Goal: Task Accomplishment & Management: Manage account settings

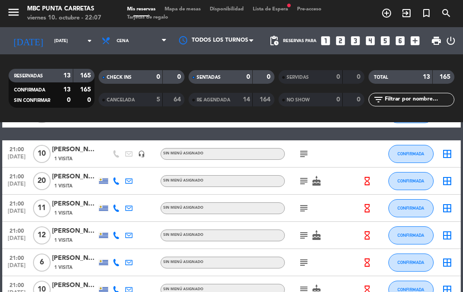
scroll to position [136, 0]
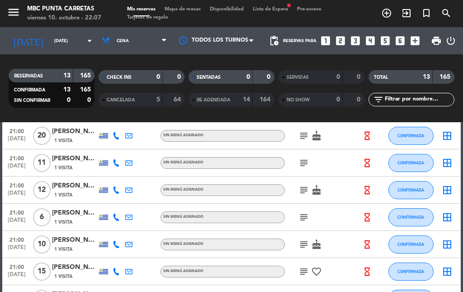
click at [303, 191] on icon "subject" at bounding box center [304, 190] width 11 height 11
click at [307, 162] on icon "subject" at bounding box center [304, 162] width 11 height 11
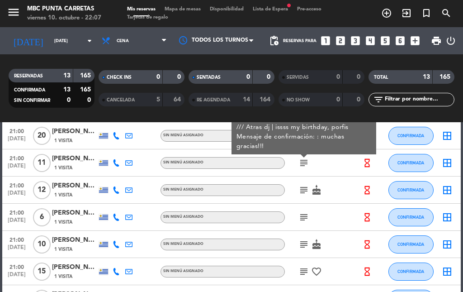
click at [72, 160] on div "[PERSON_NAME]" at bounding box center [74, 158] width 45 height 10
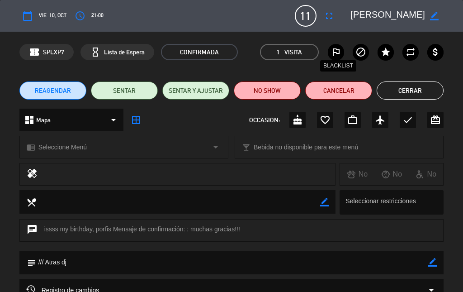
click at [336, 51] on icon "outlined_flag" at bounding box center [336, 52] width 11 height 11
click at [335, 49] on icon "outlined_flag" at bounding box center [336, 52] width 11 height 11
click at [402, 91] on button "Cerrar" at bounding box center [410, 90] width 67 height 18
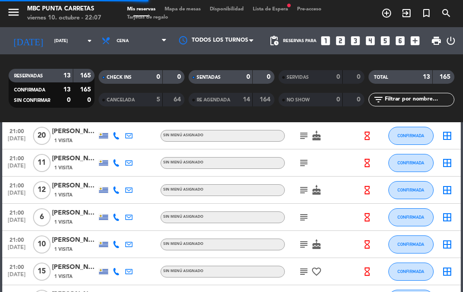
scroll to position [283, 0]
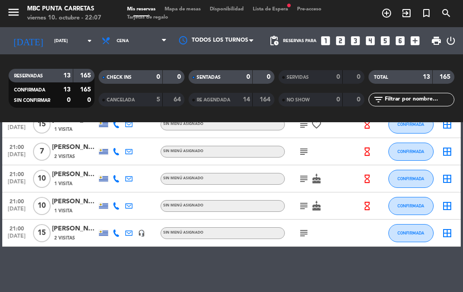
click at [142, 231] on icon "headset_mic" at bounding box center [141, 232] width 7 height 7
click at [150, 191] on div at bounding box center [154, 178] width 13 height 27
